Goal: Information Seeking & Learning: Check status

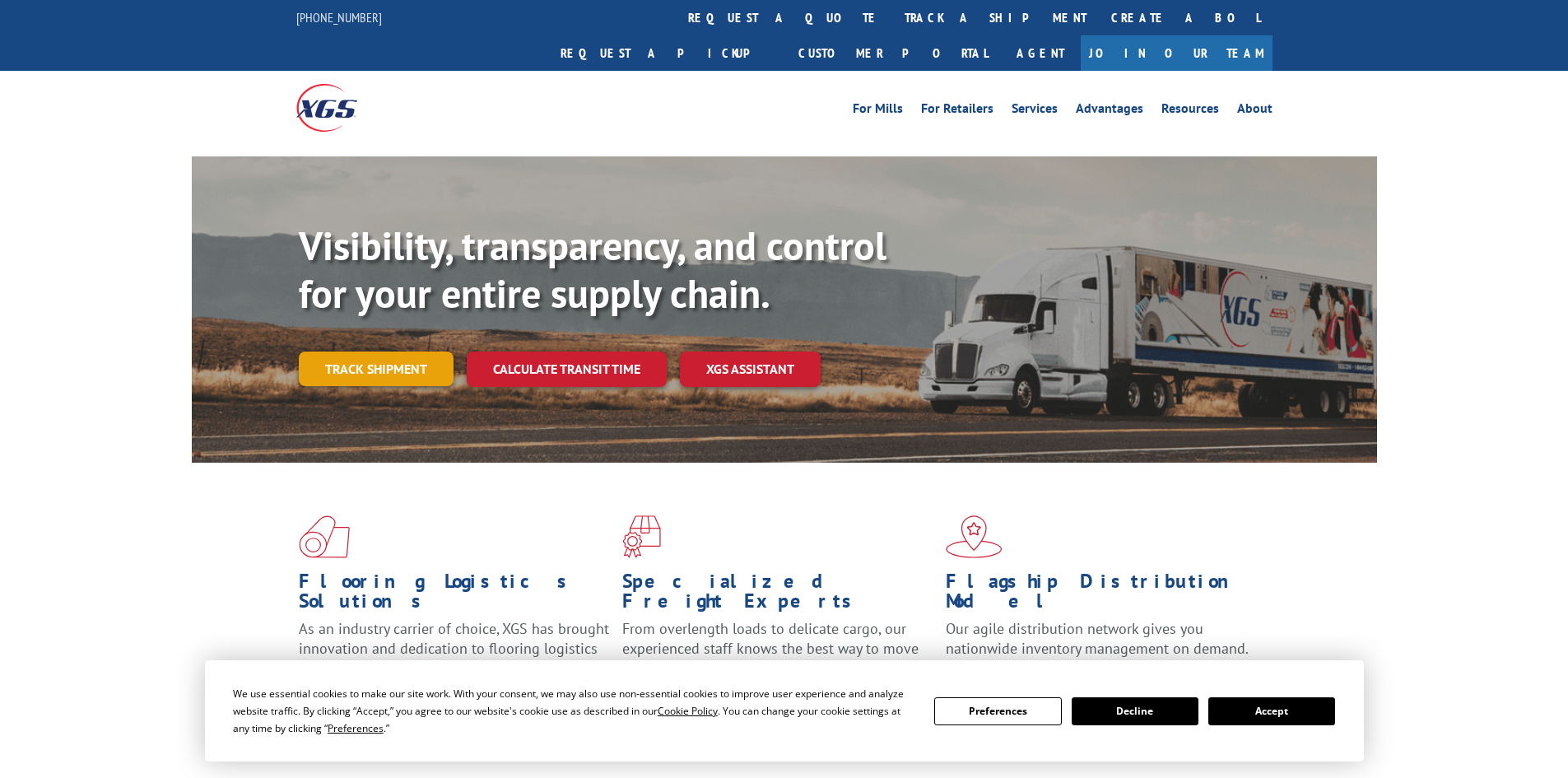
click at [338, 352] on link "Track shipment" at bounding box center [376, 369] width 154 height 35
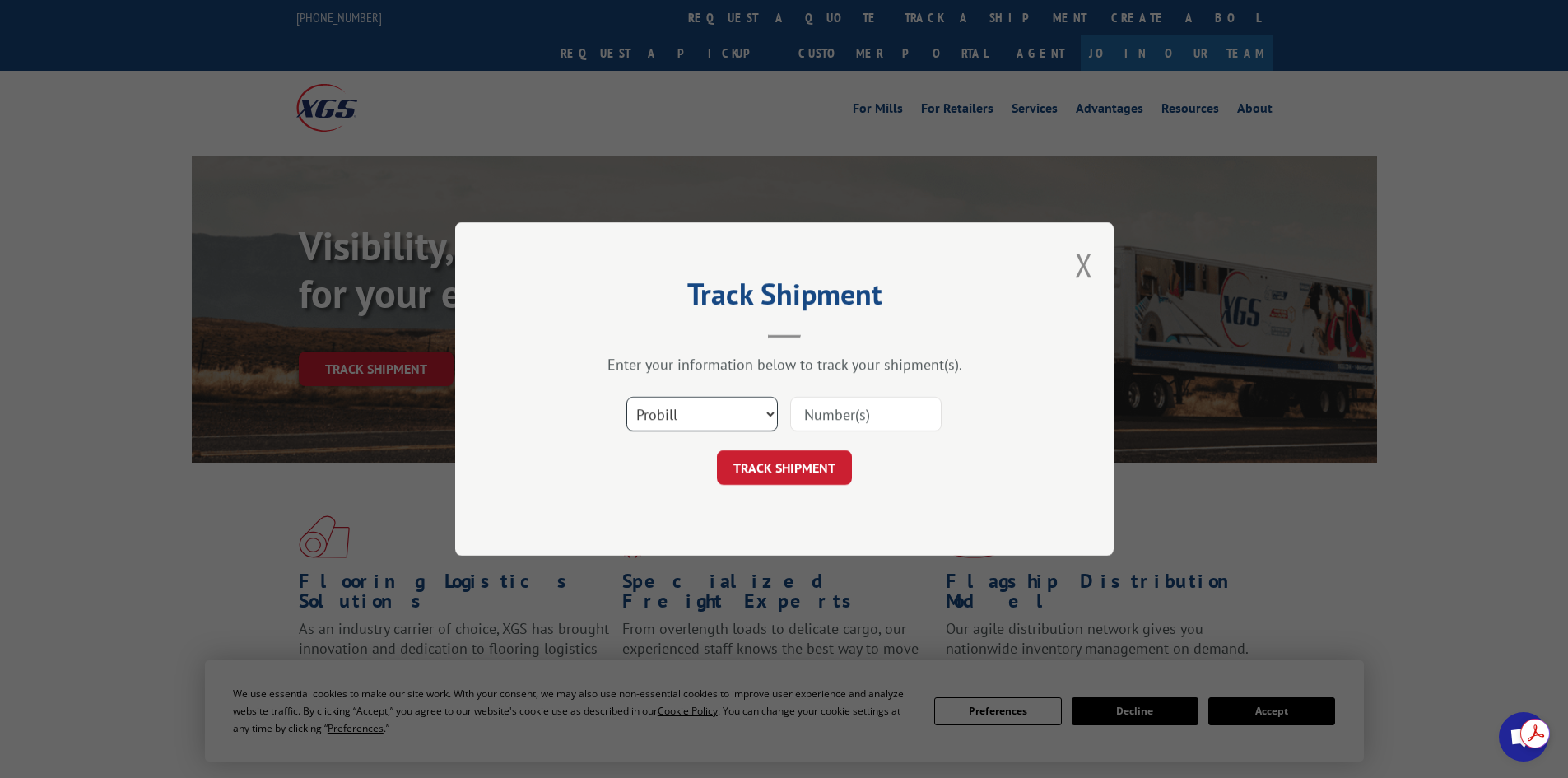
click at [675, 414] on select "Select category... Probill BOL PO" at bounding box center [702, 415] width 151 height 35
select select "bol"
click at [626, 397] on select "Select category... Probill BOL PO" at bounding box center [702, 415] width 151 height 35
click at [818, 412] on input at bounding box center [866, 415] width 151 height 35
type input "54400390"
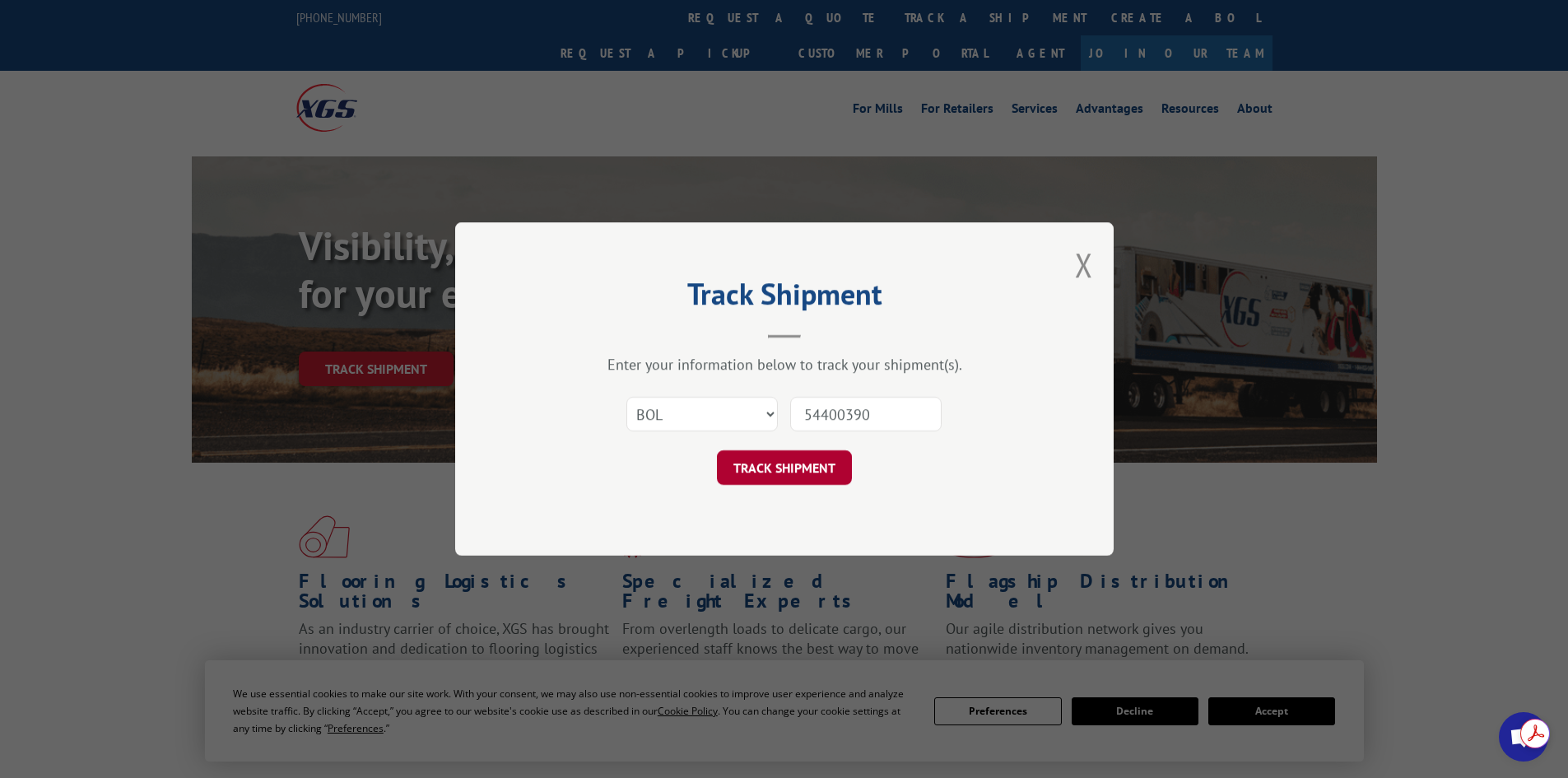
drag, startPoint x: 766, startPoint y: 477, endPoint x: 764, endPoint y: 491, distance: 14.1
click at [765, 478] on button "TRACK SHIPMENT" at bounding box center [784, 468] width 135 height 35
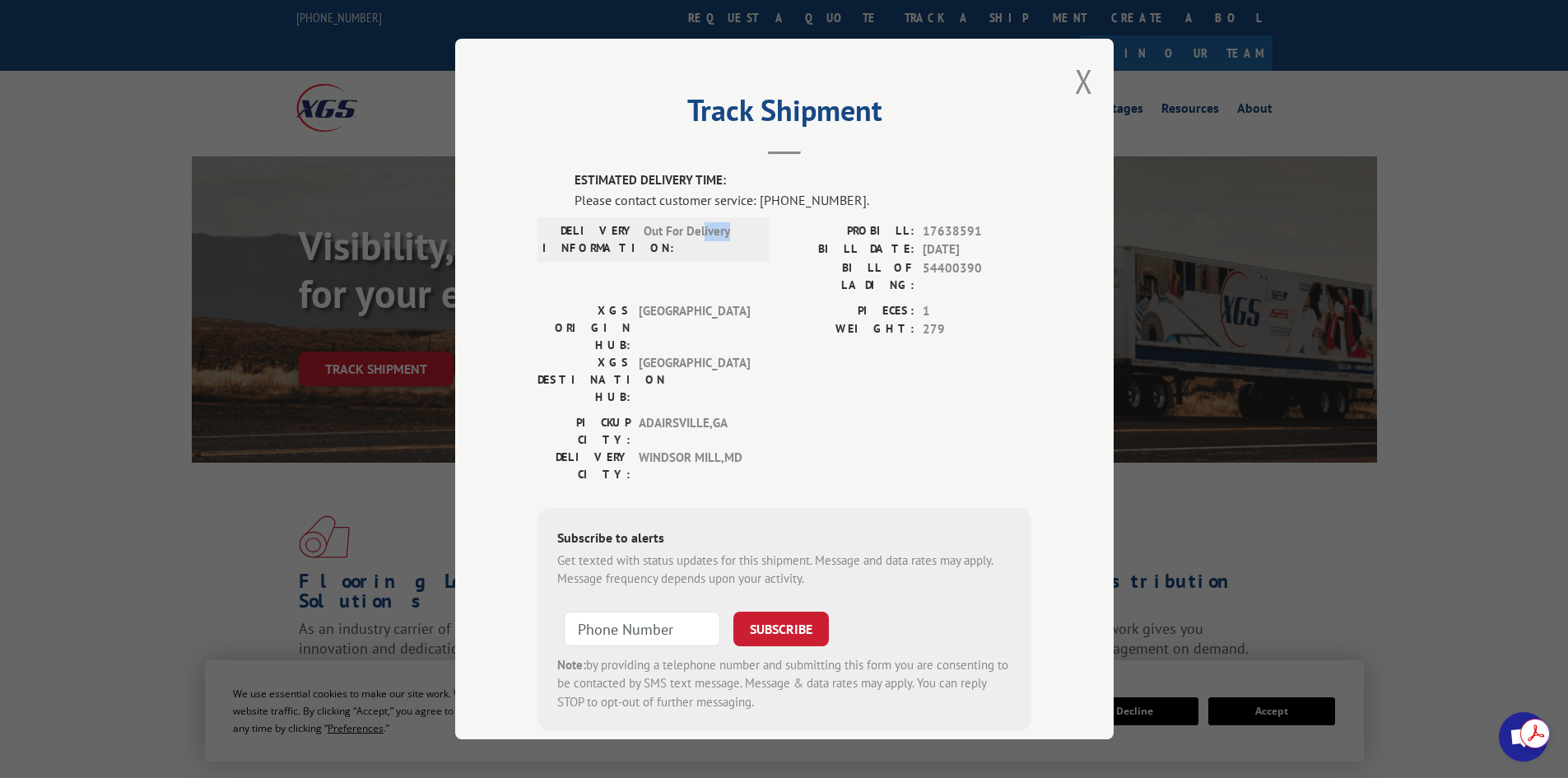
drag, startPoint x: 697, startPoint y: 242, endPoint x: 728, endPoint y: 242, distance: 31.0
click at [728, 242] on span "Out For Delivery" at bounding box center [699, 240] width 111 height 35
drag, startPoint x: 1075, startPoint y: 89, endPoint x: 1052, endPoint y: 192, distance: 105.5
click at [1075, 90] on button "Close modal" at bounding box center [1084, 81] width 18 height 44
